Goal: Navigation & Orientation: Find specific page/section

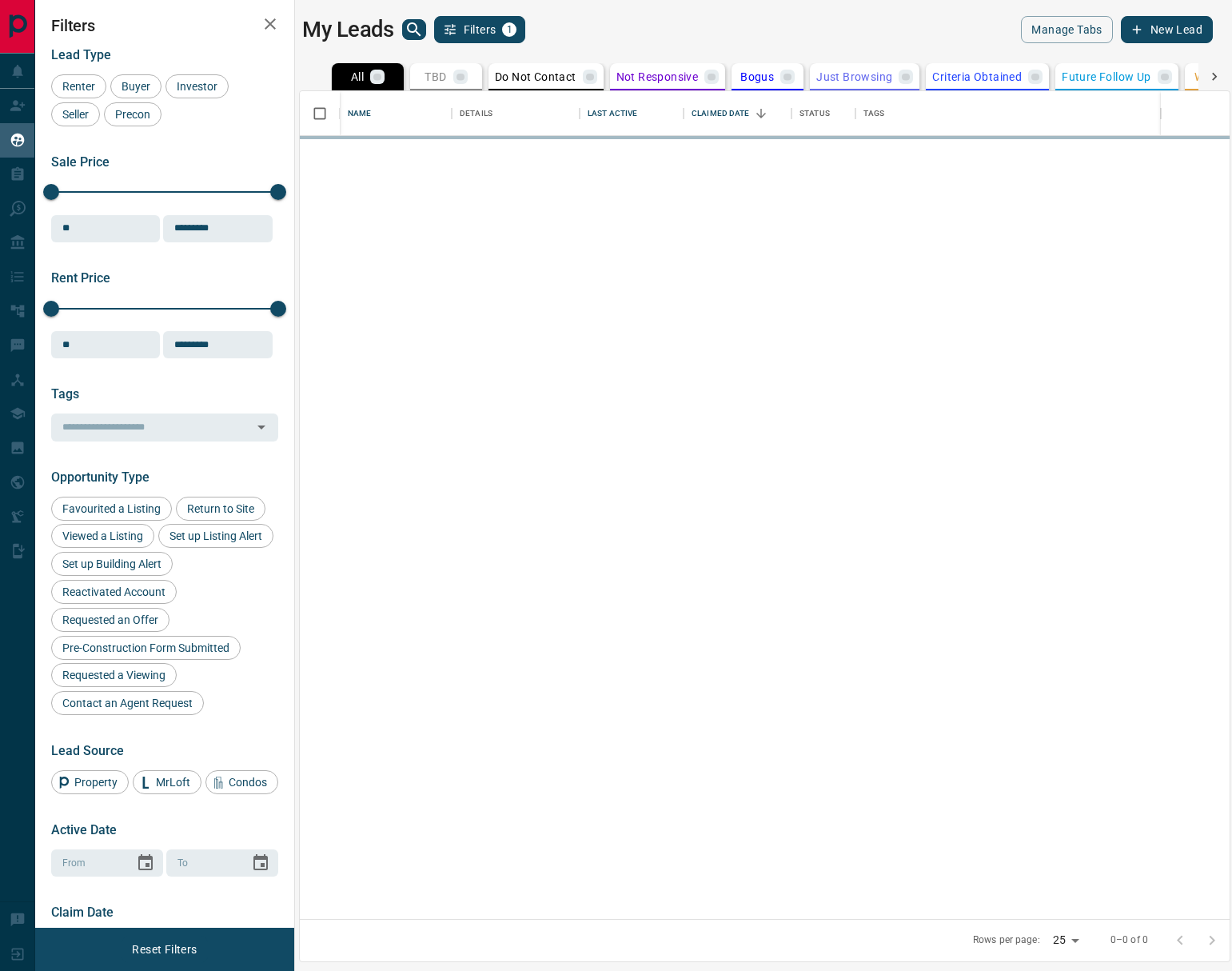
scroll to position [827, 930]
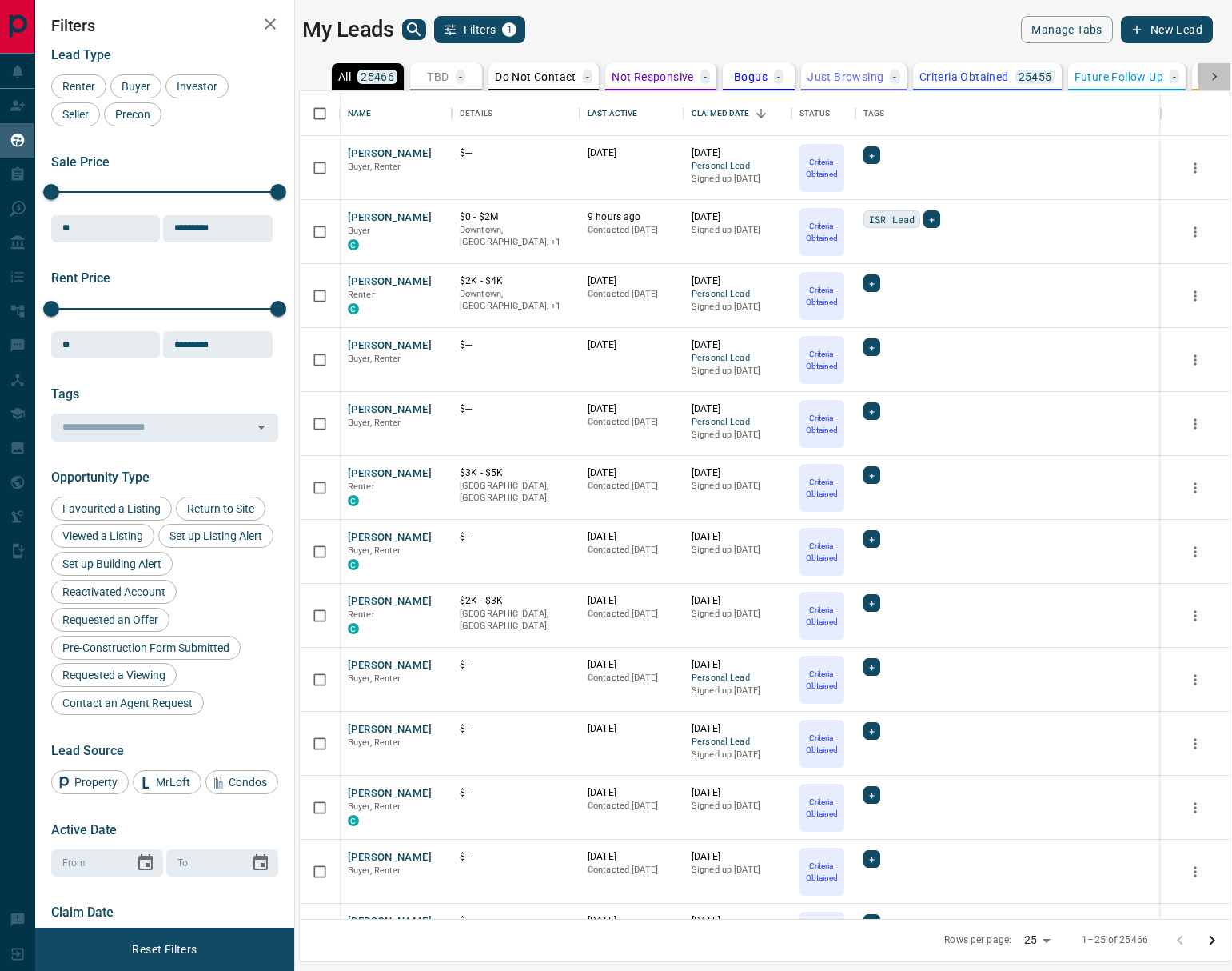
click at [1214, 75] on icon at bounding box center [1215, 77] width 16 height 16
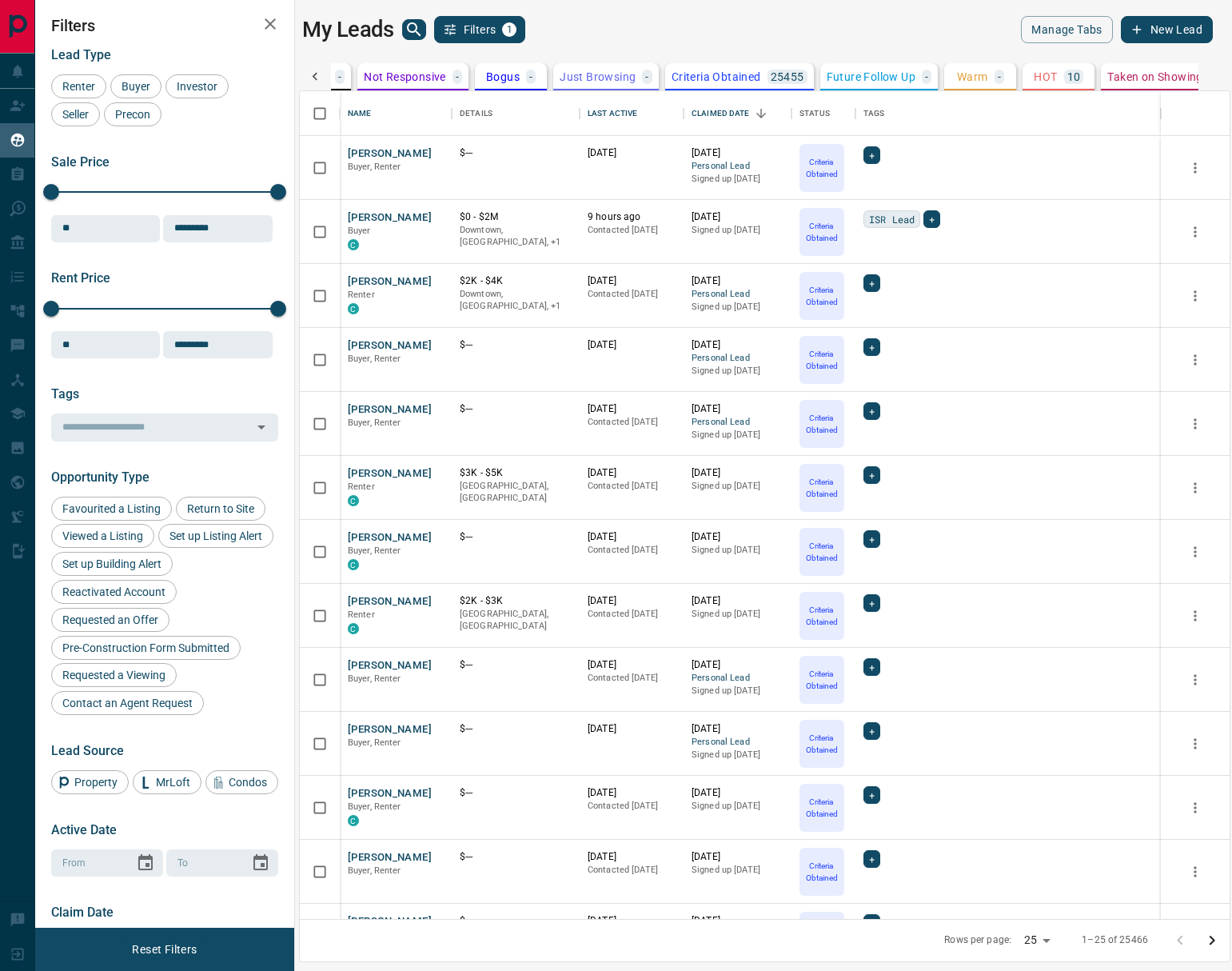
scroll to position [0, 482]
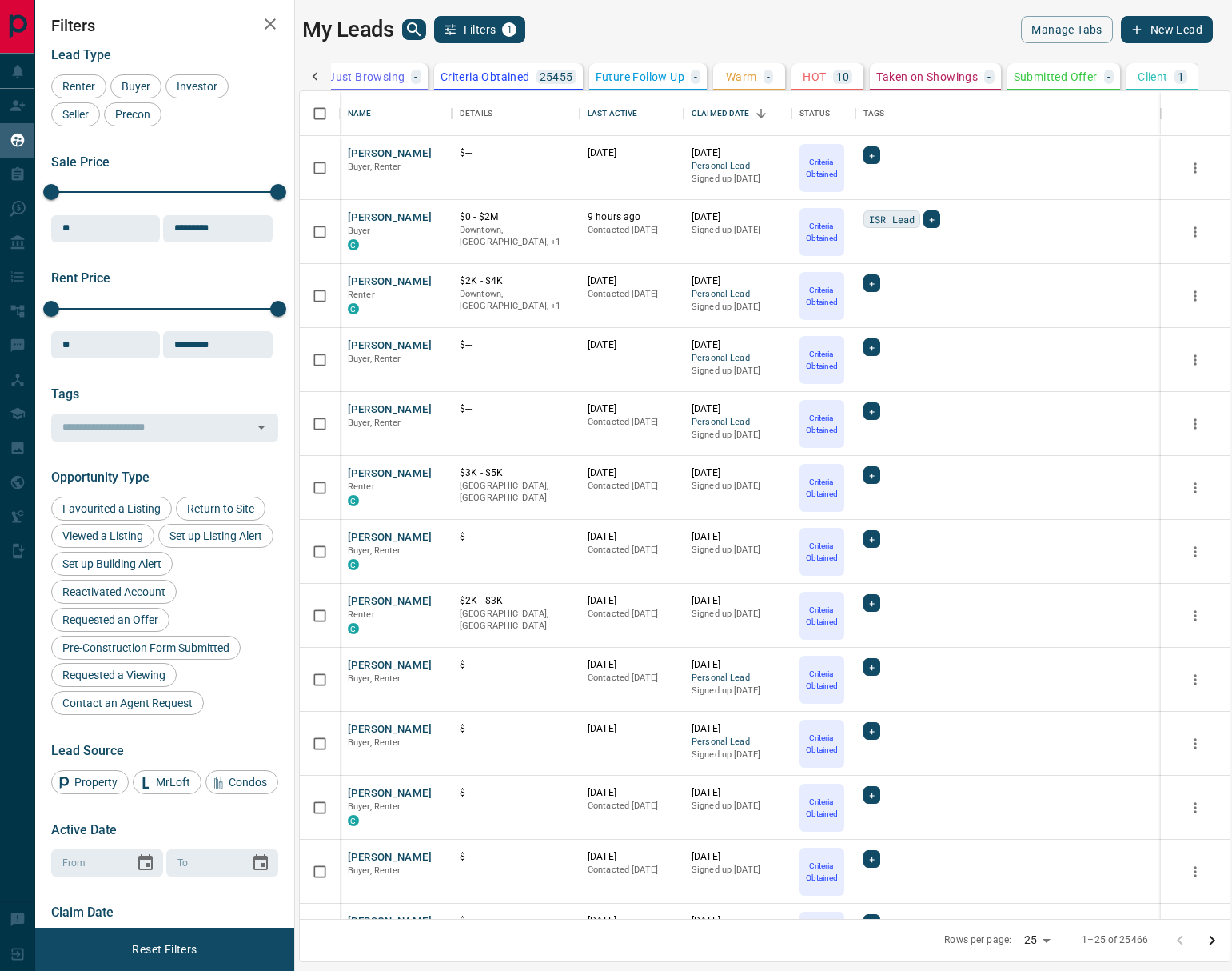
click at [309, 70] on icon at bounding box center [316, 77] width 16 height 16
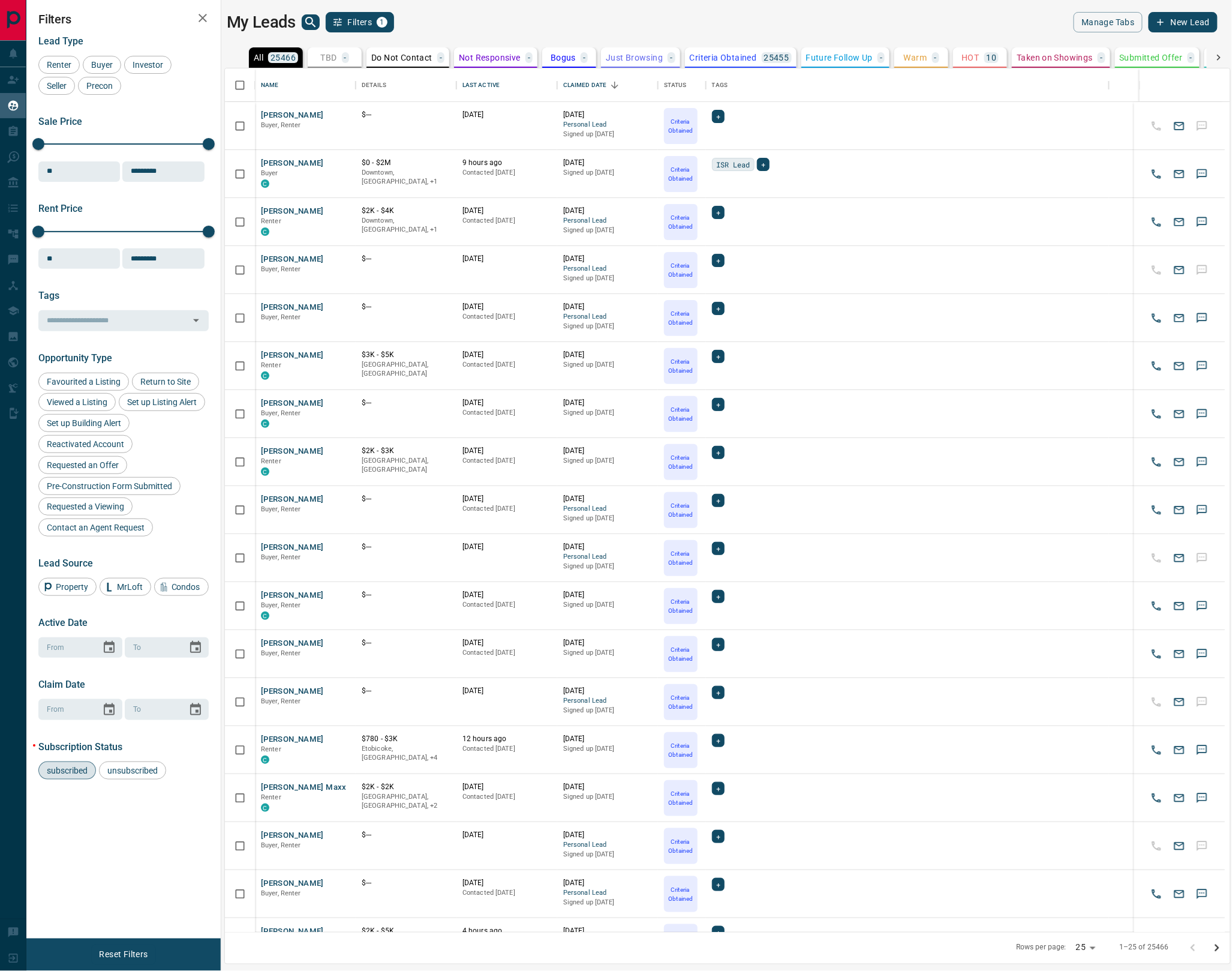
scroll to position [1, 1]
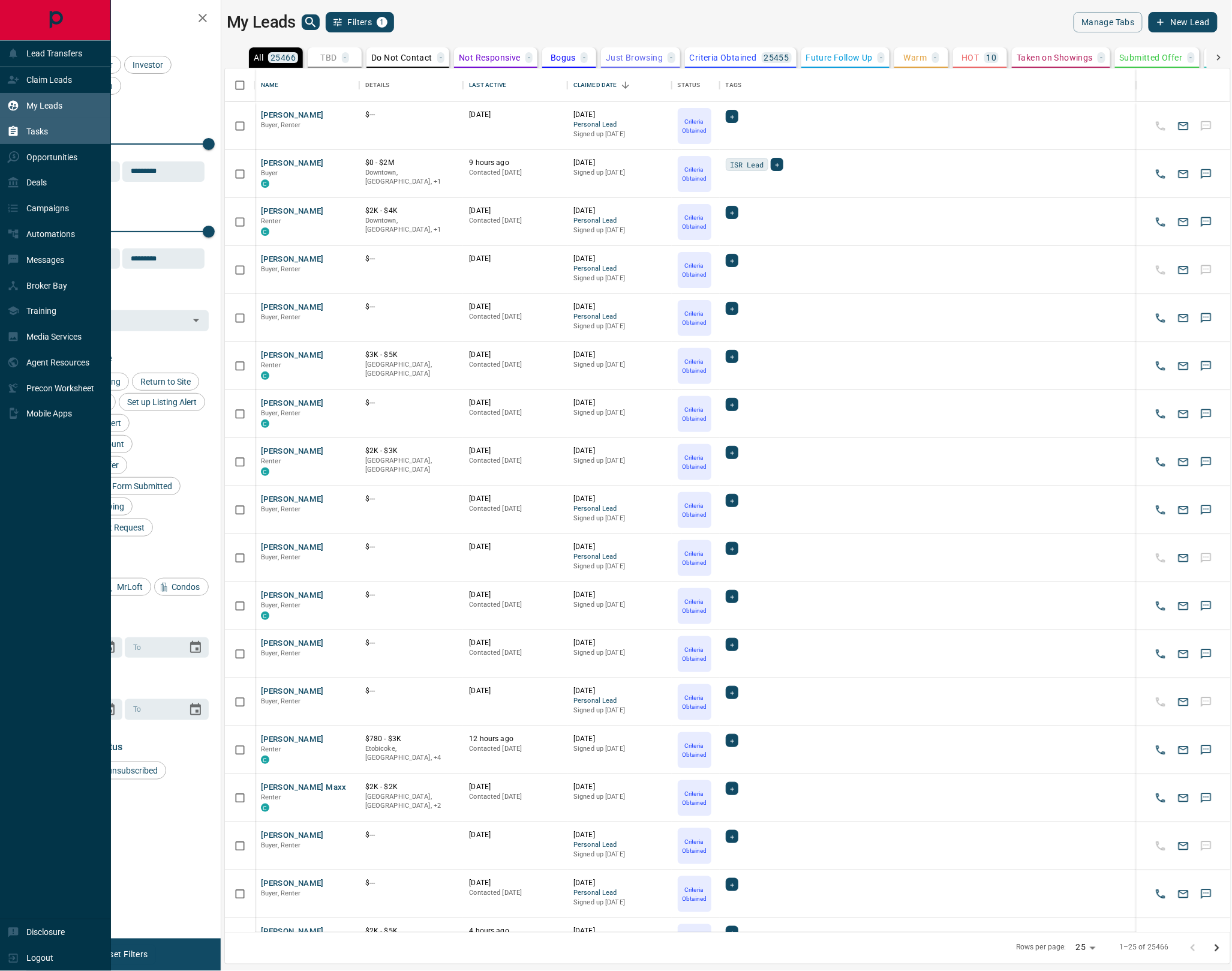
click at [41, 130] on p "Tasks" at bounding box center [38, 132] width 22 height 10
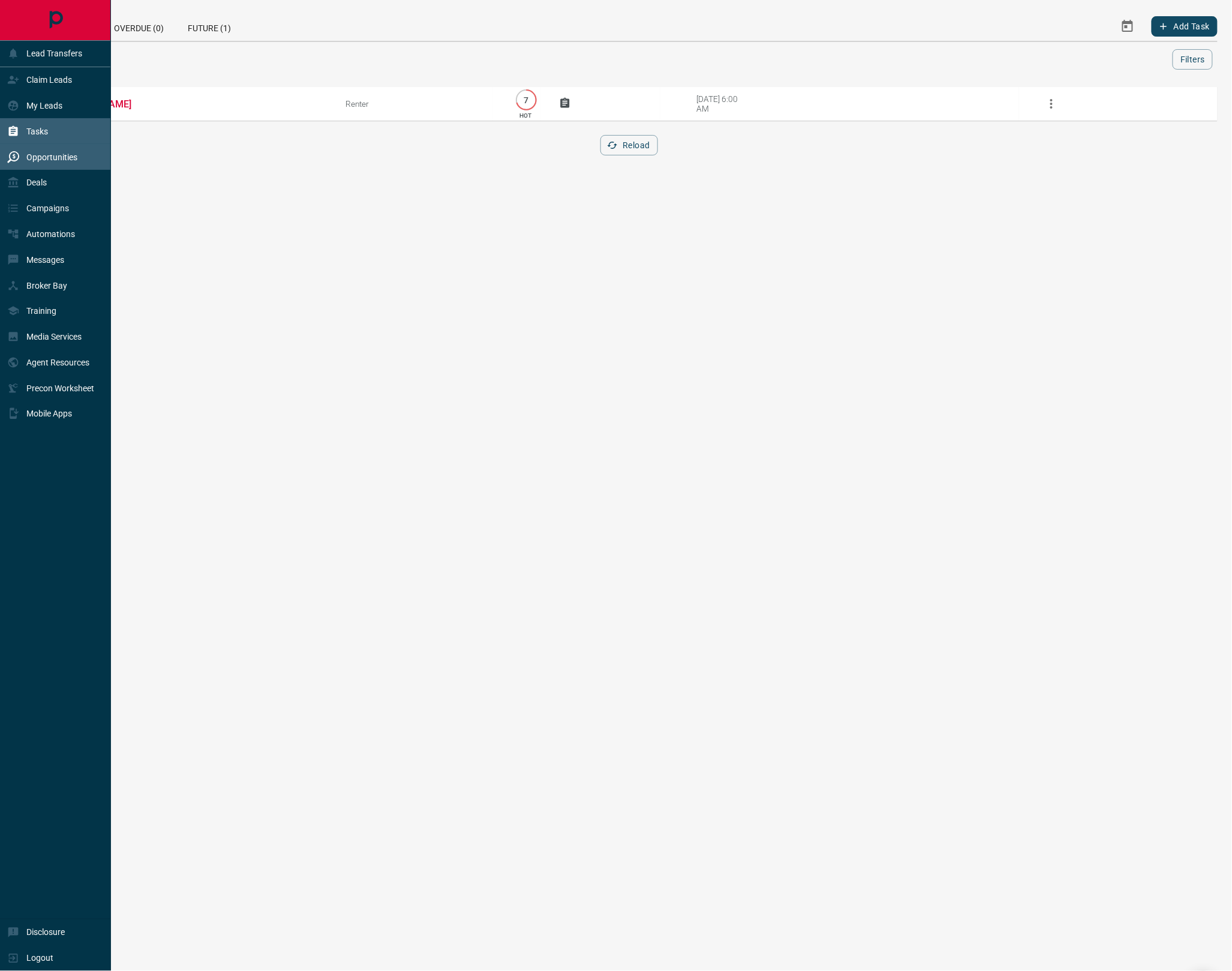
click at [50, 158] on p "Opportunities" at bounding box center [52, 157] width 51 height 10
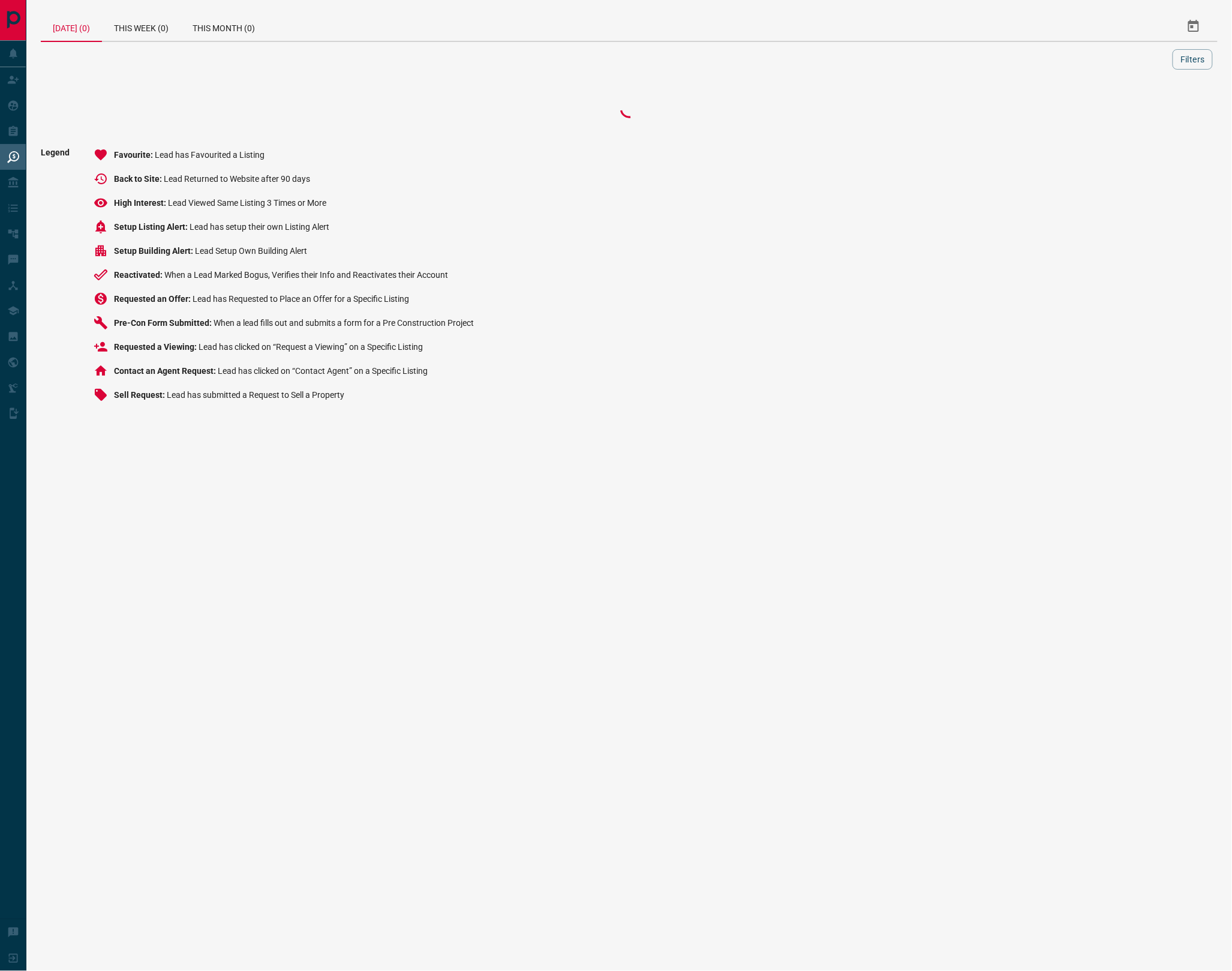
click at [63, 29] on div "[DATE] (0)" at bounding box center [72, 27] width 61 height 30
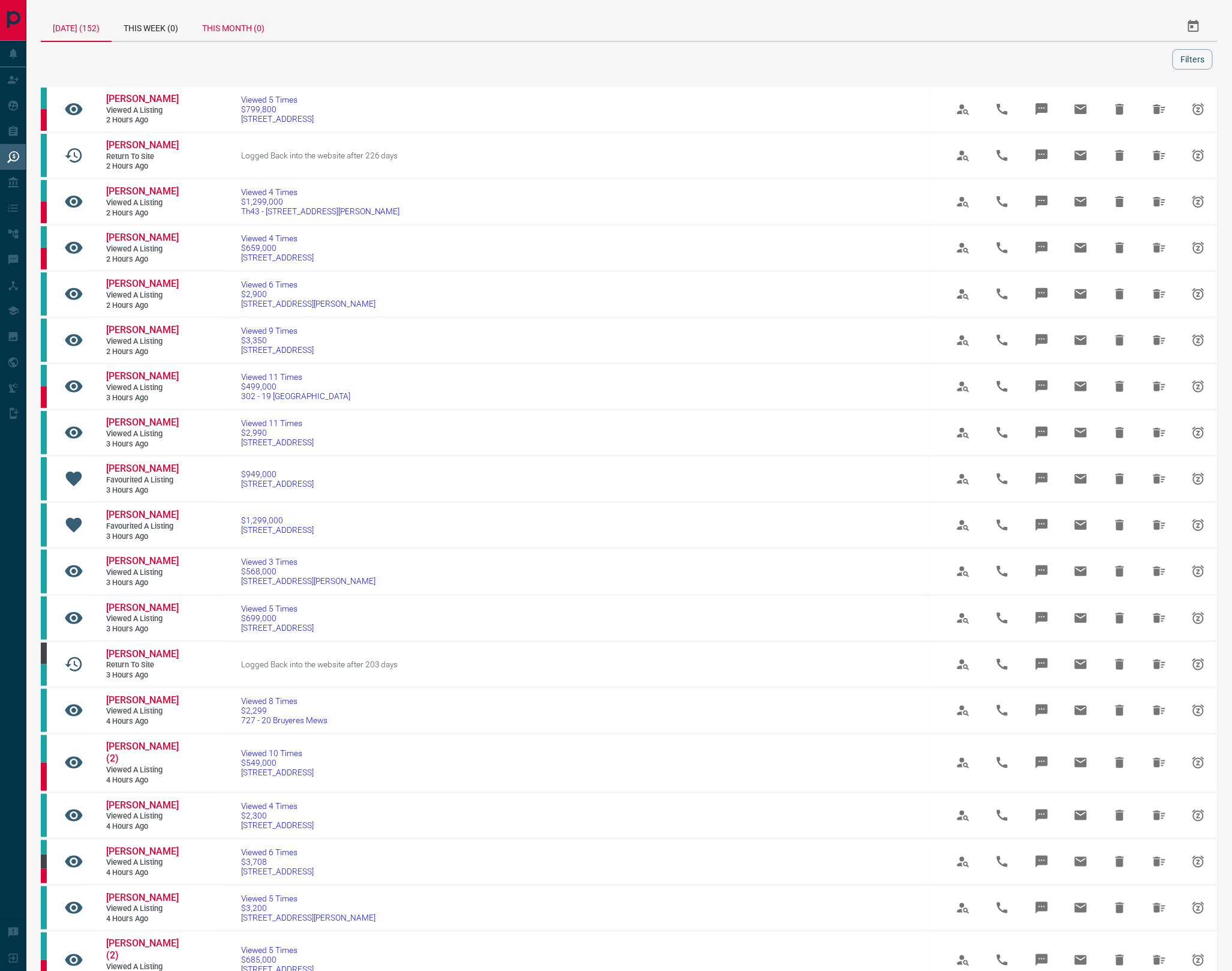
click at [228, 35] on div "This Month (0)" at bounding box center [233, 27] width 87 height 29
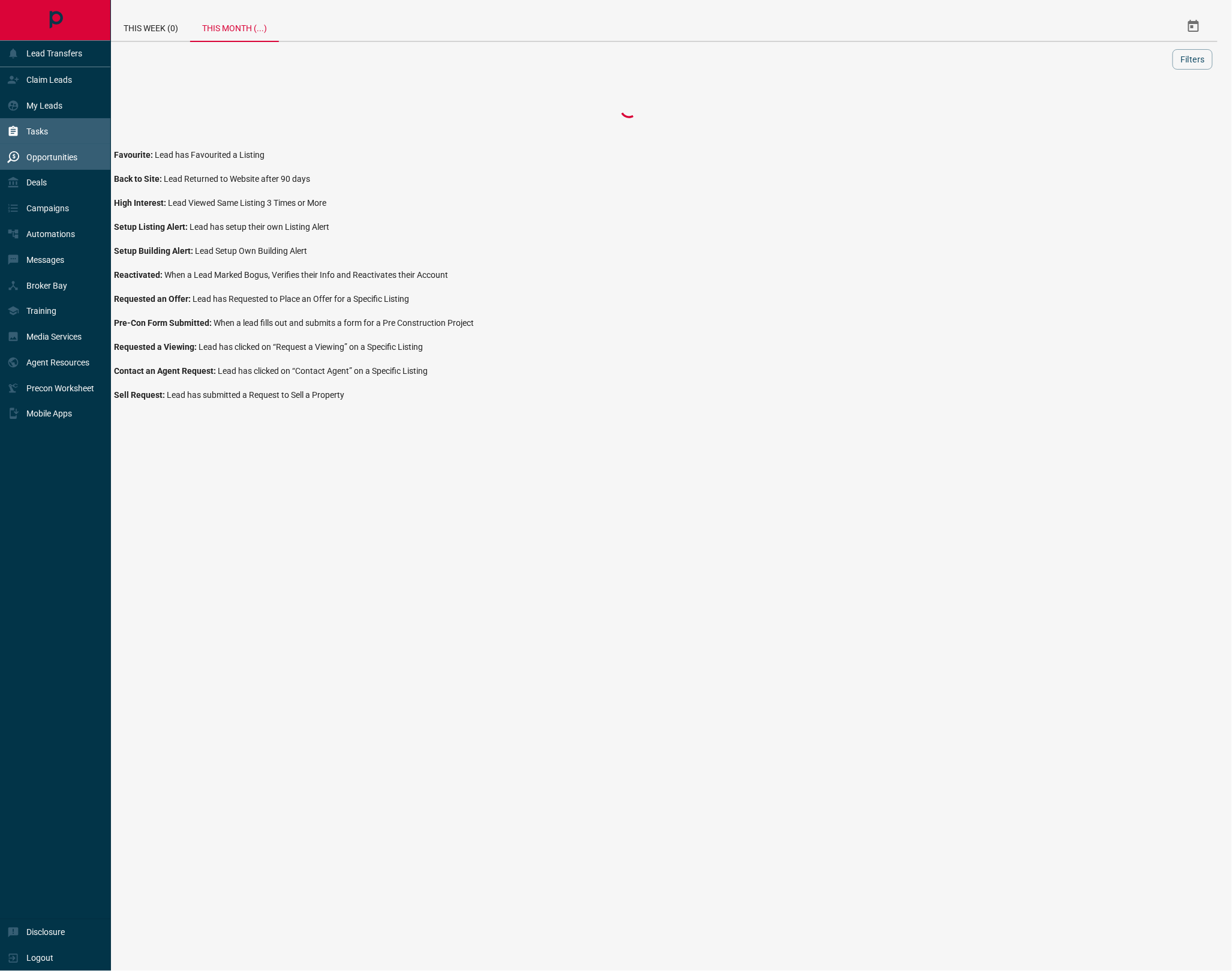
click at [40, 122] on div "Tasks" at bounding box center [28, 131] width 41 height 20
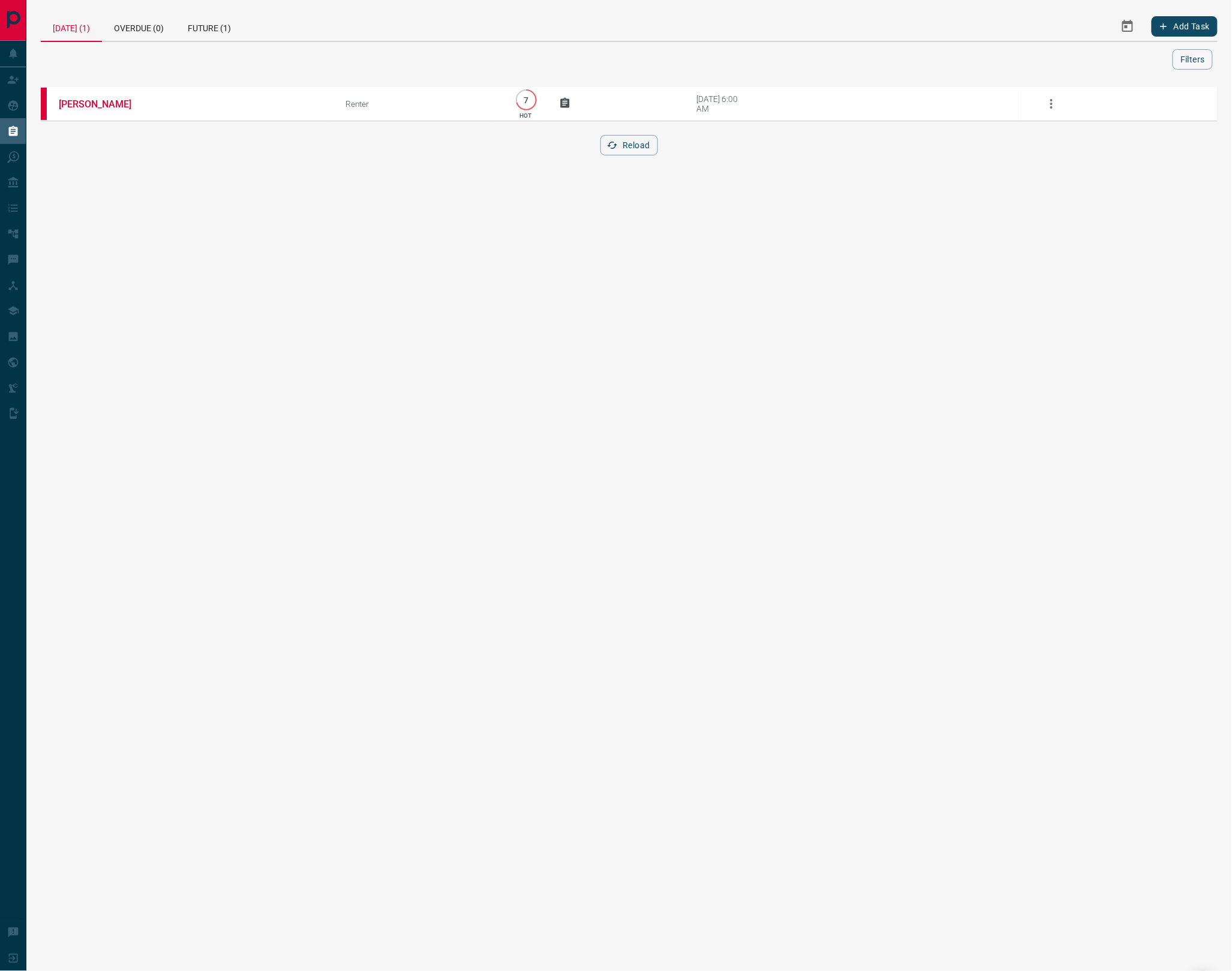
drag, startPoint x: 114, startPoint y: 106, endPoint x: 120, endPoint y: 74, distance: 32.6
click at [117, 106] on link "[PERSON_NAME]" at bounding box center [104, 104] width 90 height 12
